Goal: Transaction & Acquisition: Book appointment/travel/reservation

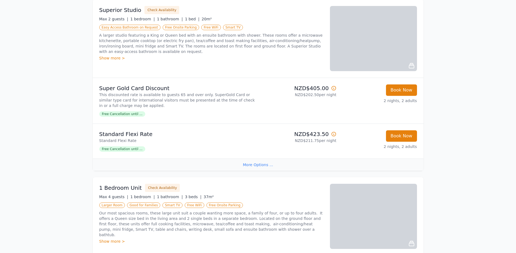
scroll to position [82, 0]
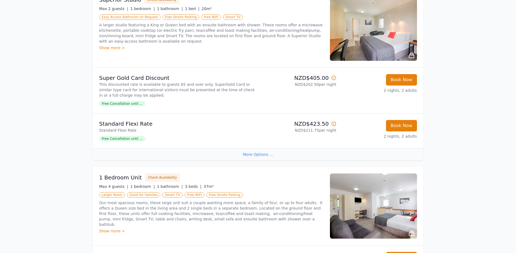
click at [126, 104] on span "Free Cancellation until ..." at bounding box center [122, 103] width 46 height 5
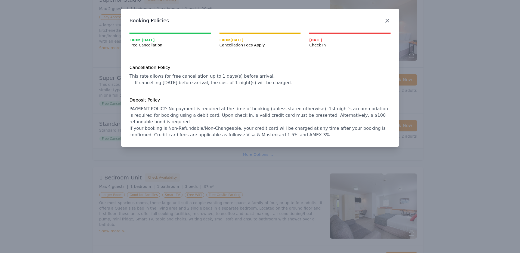
click at [388, 21] on icon "button" at bounding box center [386, 20] width 3 height 3
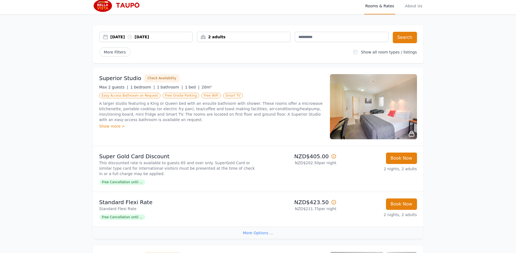
scroll to position [0, 0]
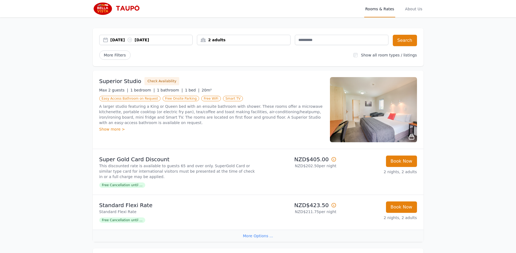
click at [146, 39] on div "[DATE] [DATE]" at bounding box center [151, 39] width 82 height 5
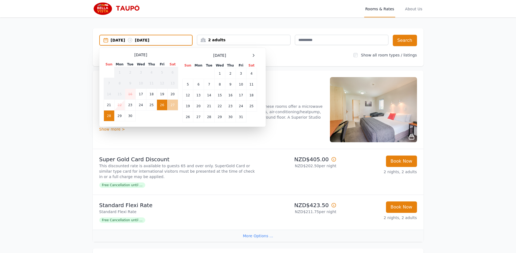
click at [174, 107] on td "27" at bounding box center [172, 105] width 11 height 11
click at [108, 117] on td "28" at bounding box center [109, 116] width 11 height 11
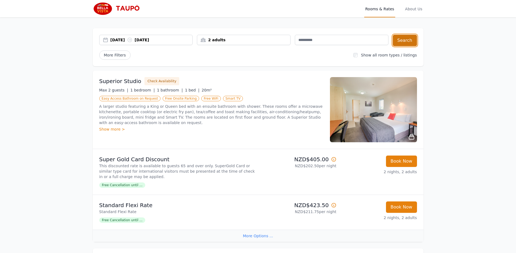
click at [407, 42] on button "Search" at bounding box center [404, 40] width 24 height 11
click at [160, 80] on button "Check Availability" at bounding box center [161, 81] width 35 height 8
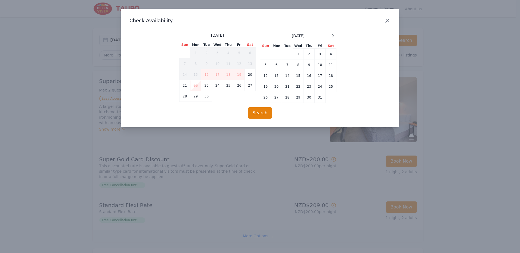
click at [387, 21] on icon "button" at bounding box center [387, 20] width 7 height 7
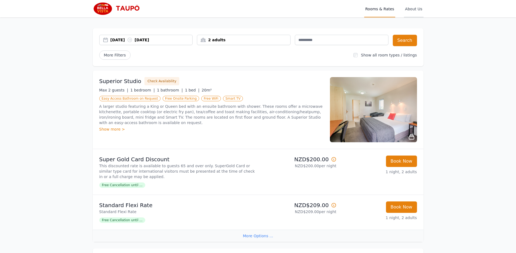
click at [413, 10] on span "About Us" at bounding box center [413, 8] width 19 height 17
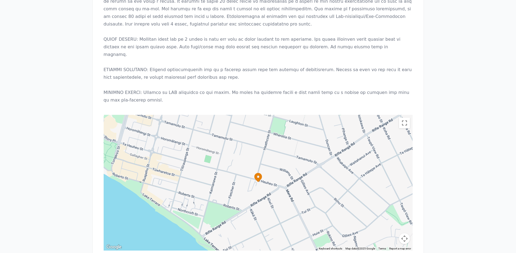
scroll to position [490, 0]
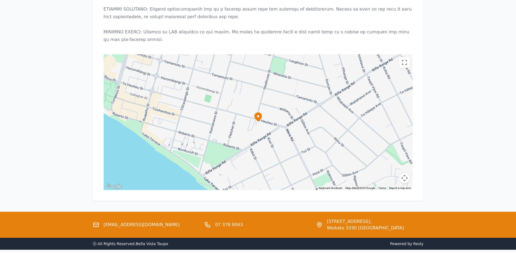
click at [258, 113] on icon at bounding box center [258, 117] width 8 height 9
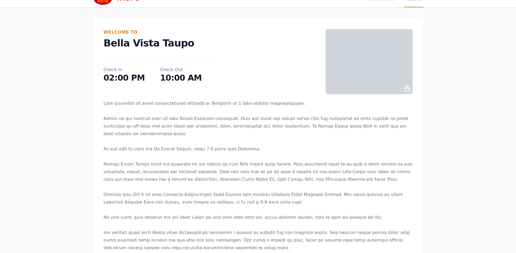
scroll to position [0, 0]
